Goal: Find specific page/section: Find specific page/section

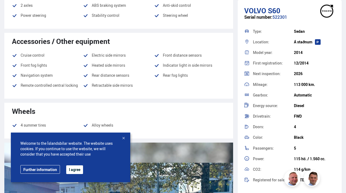
scroll to position [510, 0]
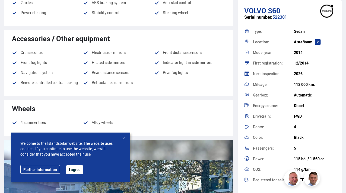
click at [75, 172] on button "I agree" at bounding box center [74, 169] width 17 height 9
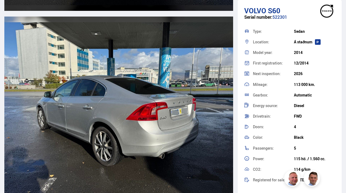
scroll to position [1390, 0]
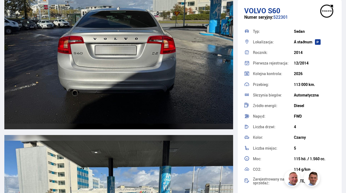
scroll to position [1317, 0]
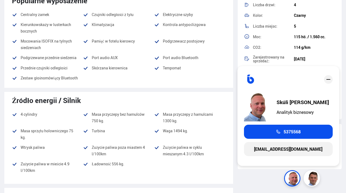
scroll to position [260, 0]
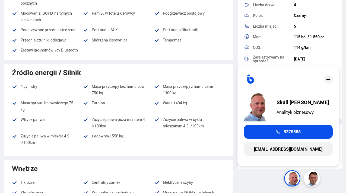
click at [330, 79] on icon "close" at bounding box center [328, 79] width 7 height 7
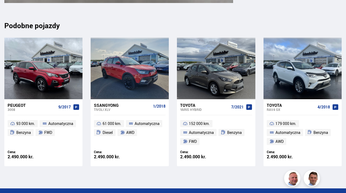
scroll to position [5584, 0]
